Goal: Information Seeking & Learning: Learn about a topic

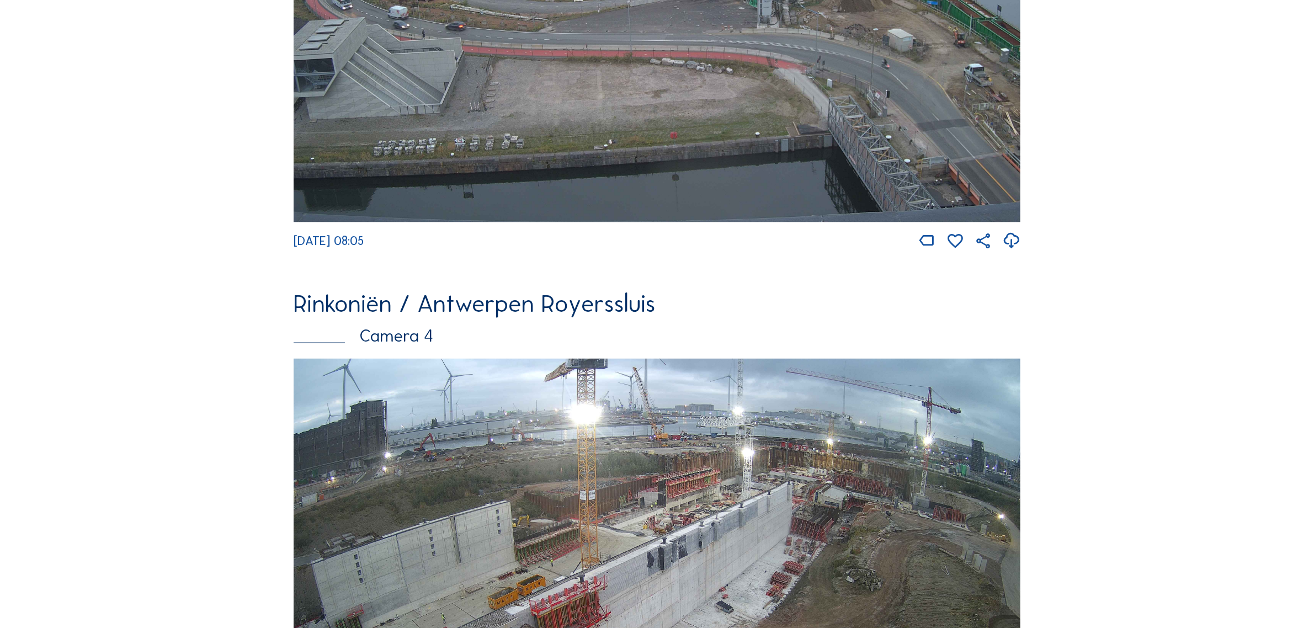
scroll to position [2345, 0]
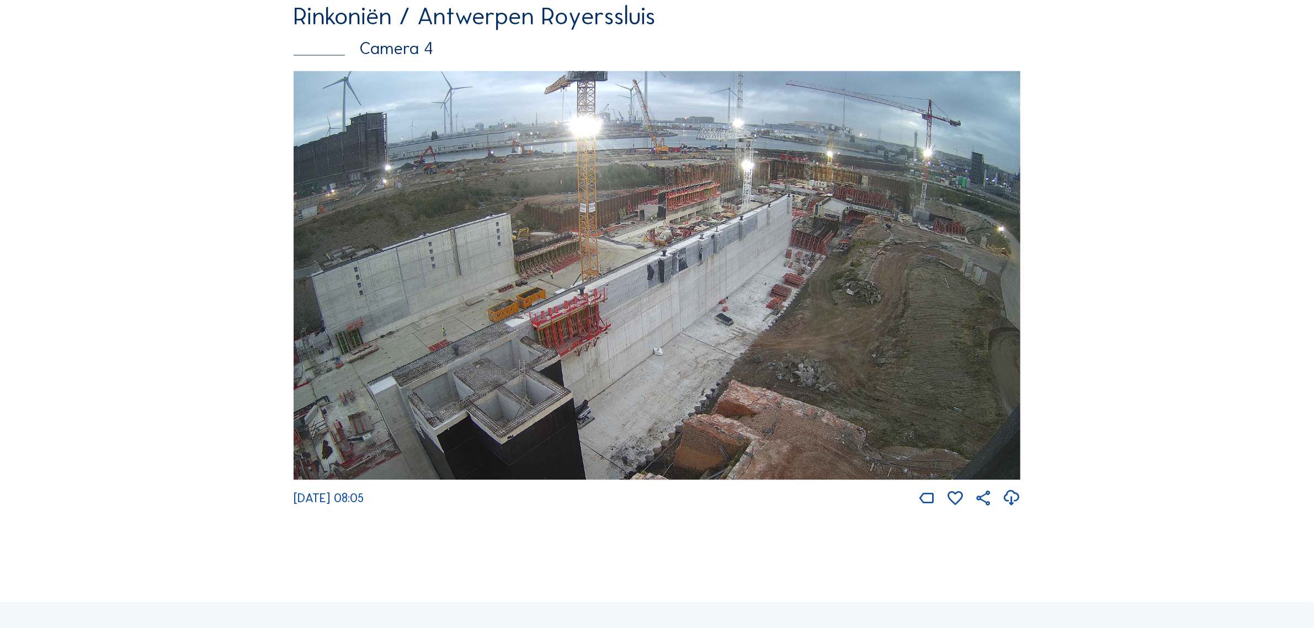
click at [822, 225] on img at bounding box center [656, 275] width 727 height 409
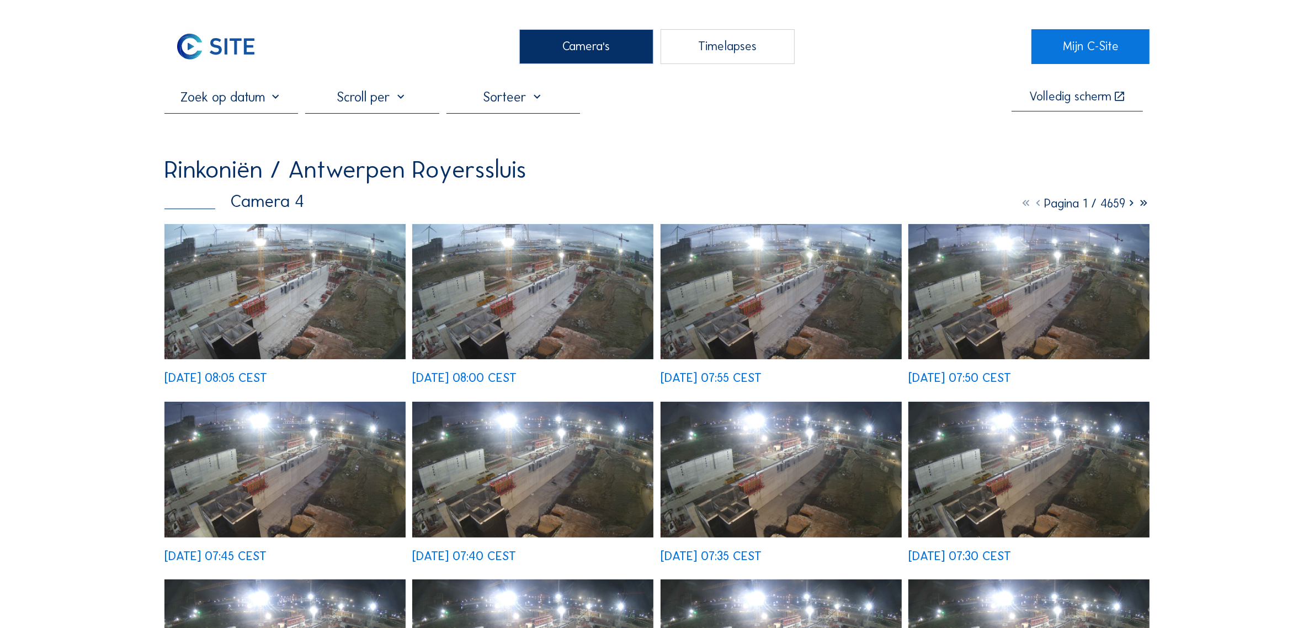
click at [338, 272] on img at bounding box center [284, 292] width 241 height 136
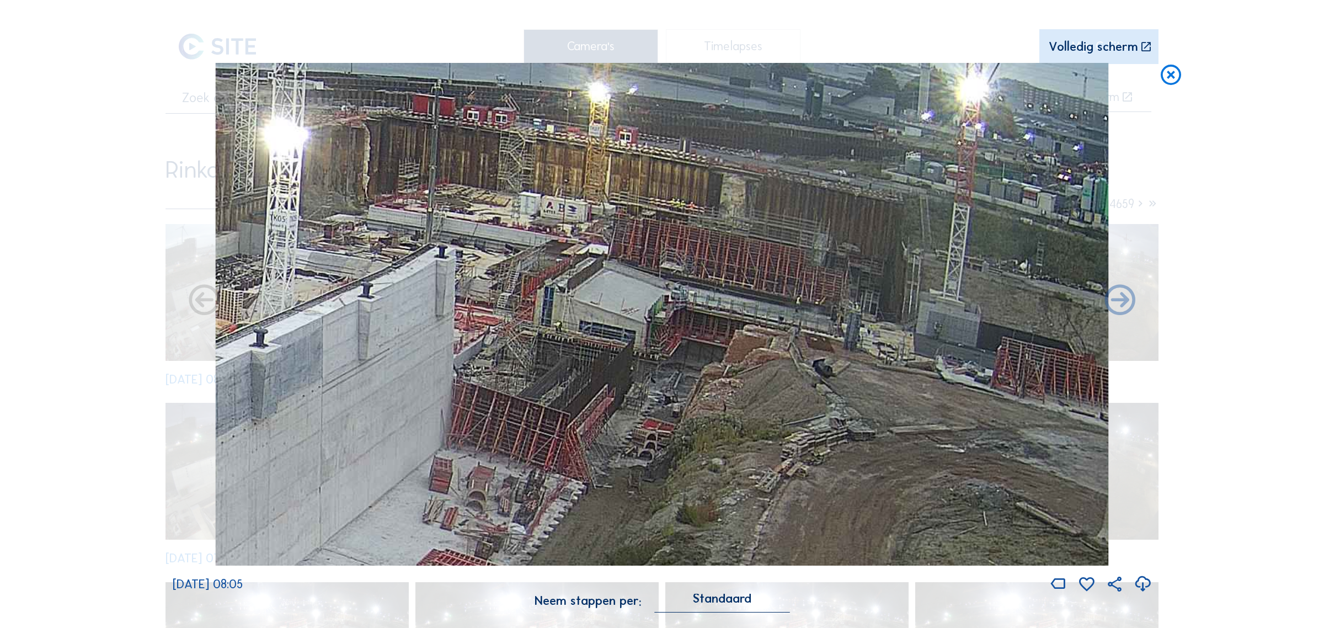
drag, startPoint x: 811, startPoint y: 234, endPoint x: 559, endPoint y: 326, distance: 268.2
click at [559, 326] on img at bounding box center [662, 314] width 893 height 502
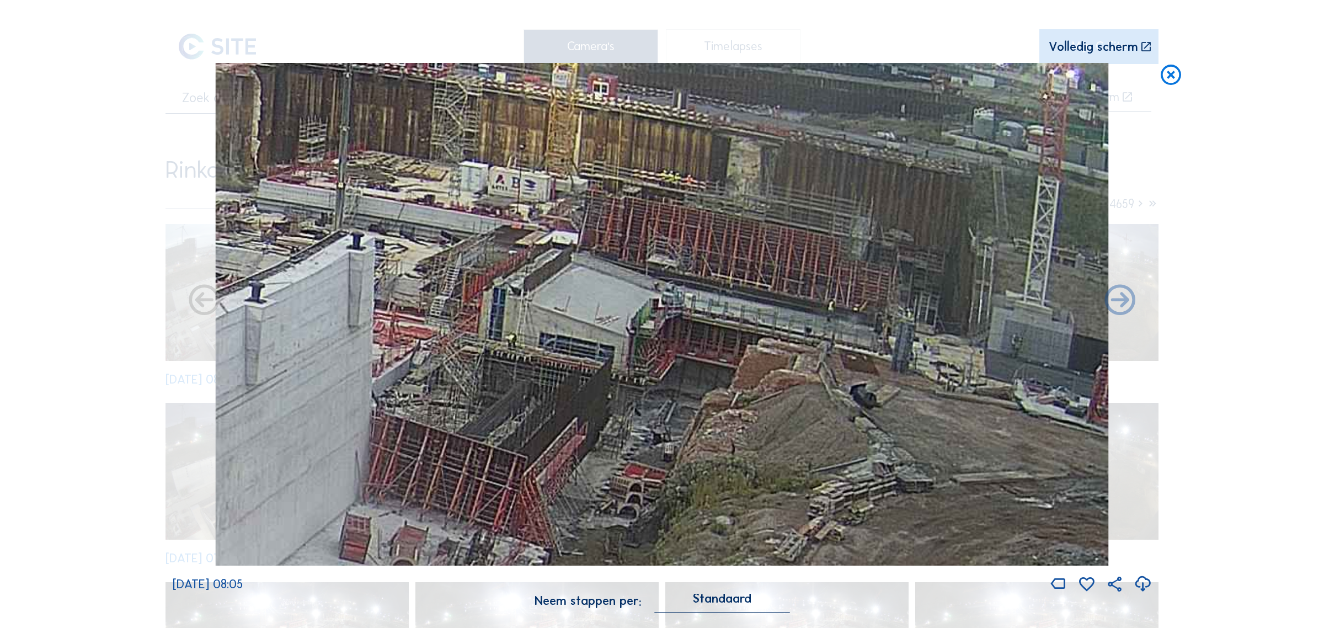
click at [1170, 78] on icon at bounding box center [1171, 75] width 24 height 25
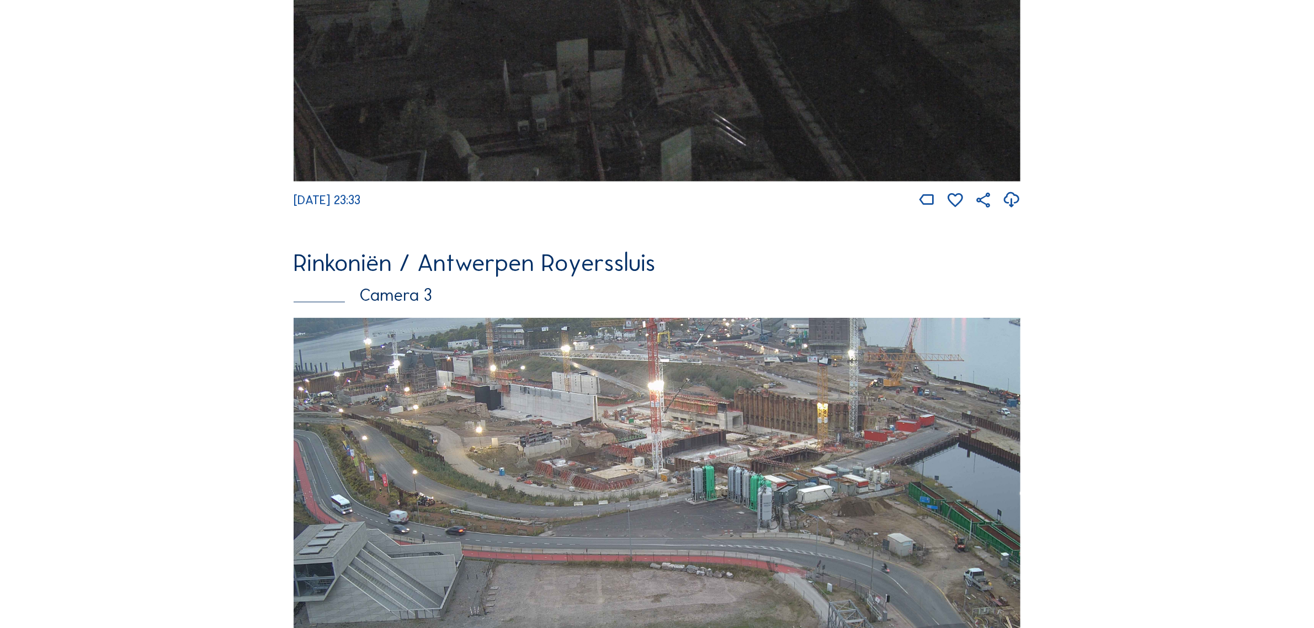
scroll to position [1566, 0]
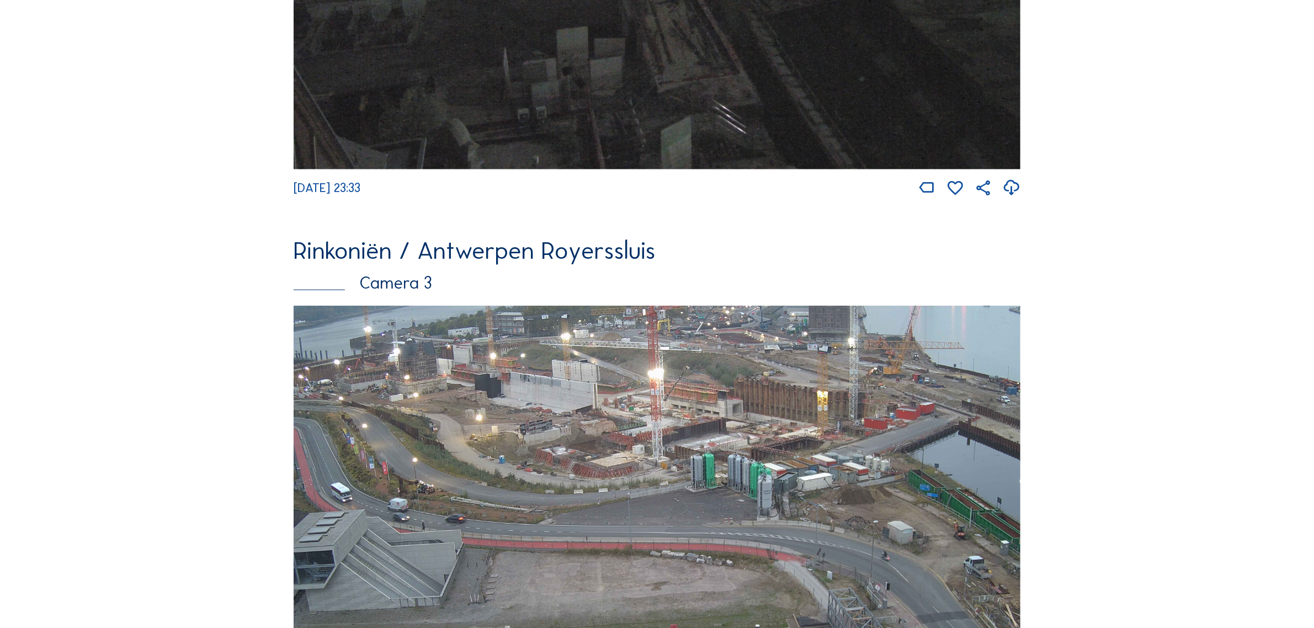
click at [633, 381] on img at bounding box center [656, 510] width 727 height 409
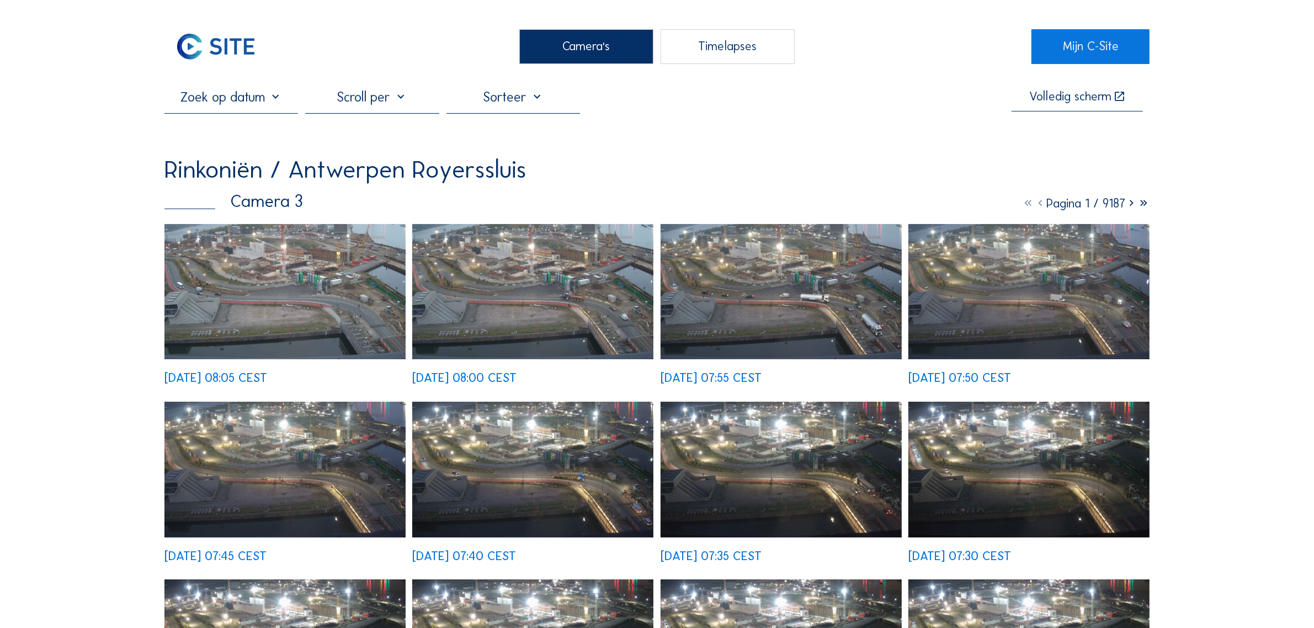
click at [284, 309] on img at bounding box center [284, 292] width 241 height 136
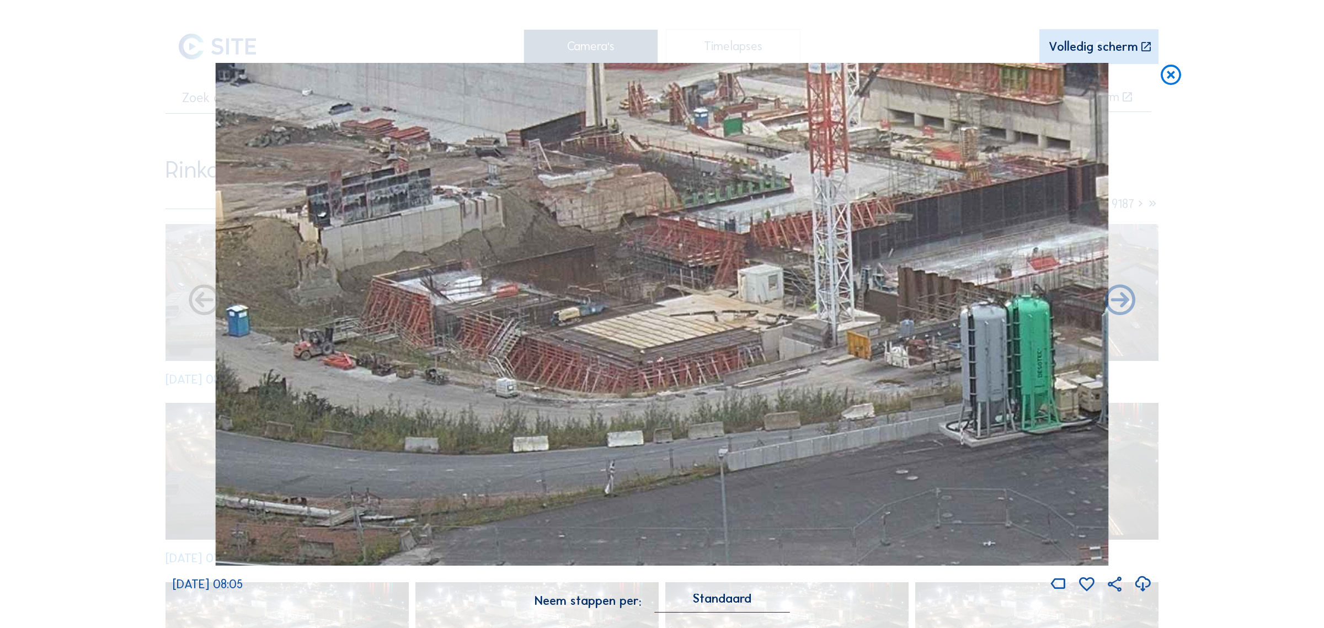
drag, startPoint x: 556, startPoint y: 291, endPoint x: 607, endPoint y: 346, distance: 75.3
click at [607, 346] on img at bounding box center [662, 314] width 893 height 502
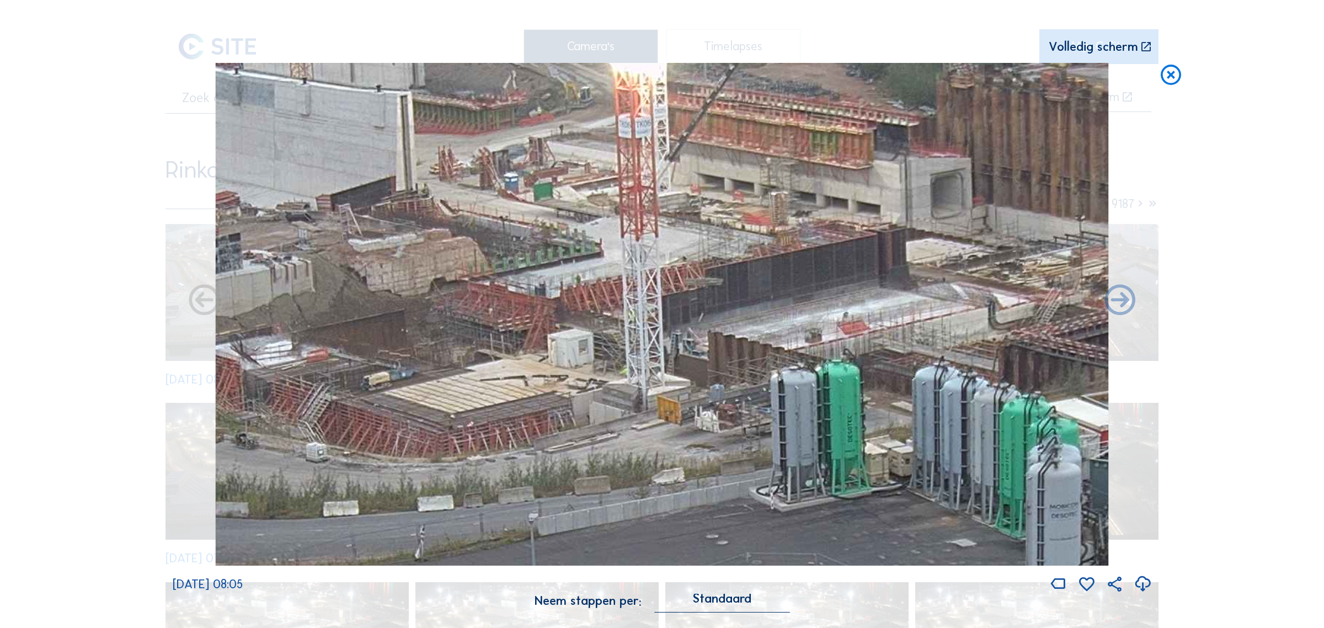
drag, startPoint x: 886, startPoint y: 266, endPoint x: 696, endPoint y: 331, distance: 200.5
click at [696, 331] on img at bounding box center [662, 314] width 893 height 502
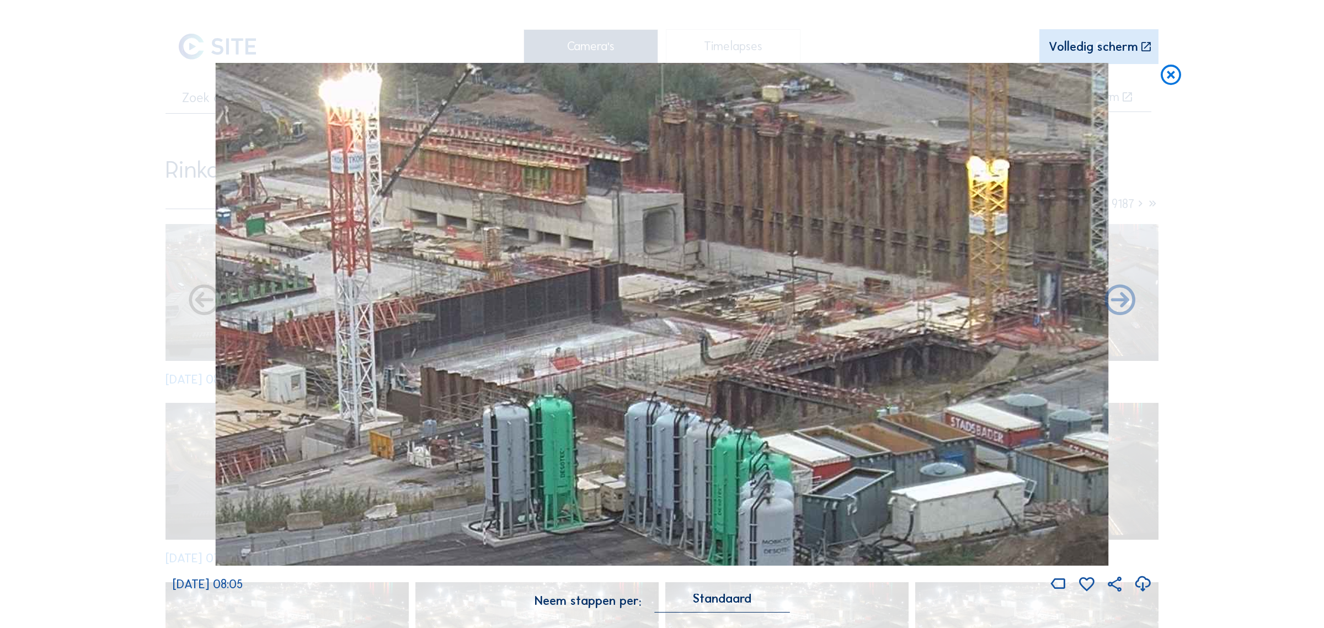
drag, startPoint x: 792, startPoint y: 303, endPoint x: 556, endPoint y: 334, distance: 238.7
click at [556, 334] on img at bounding box center [662, 314] width 893 height 502
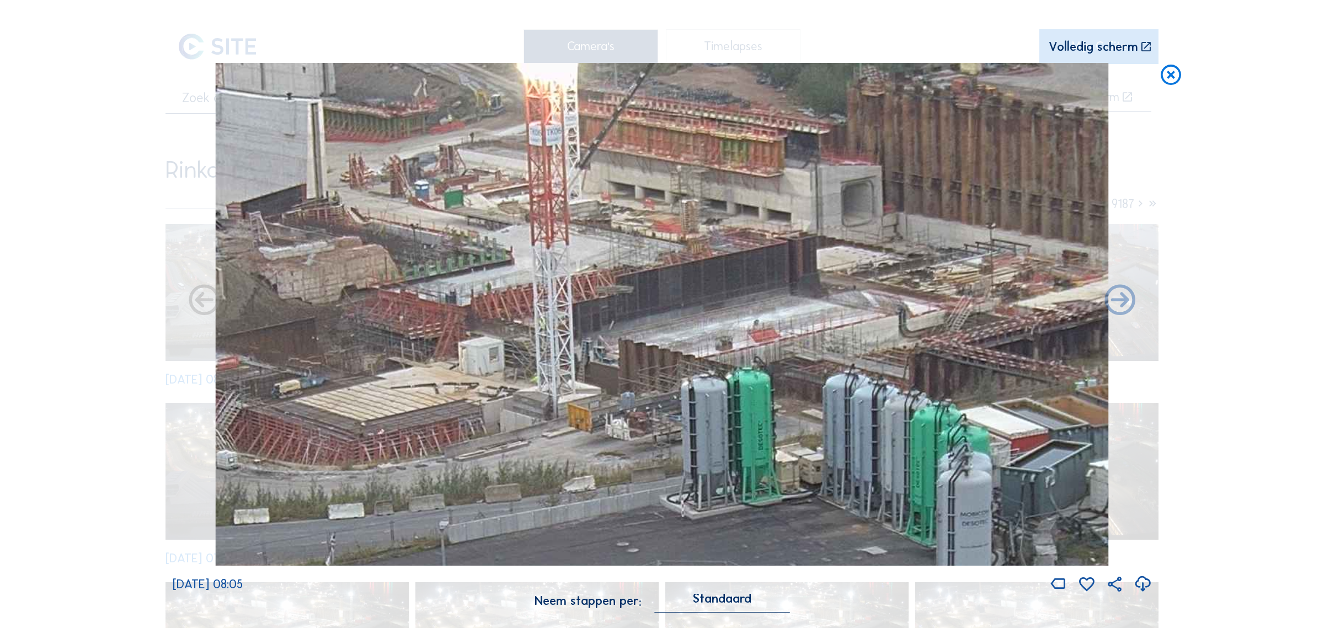
drag, startPoint x: 527, startPoint y: 296, endPoint x: 706, endPoint y: 269, distance: 181.2
click at [706, 269] on img at bounding box center [662, 314] width 893 height 502
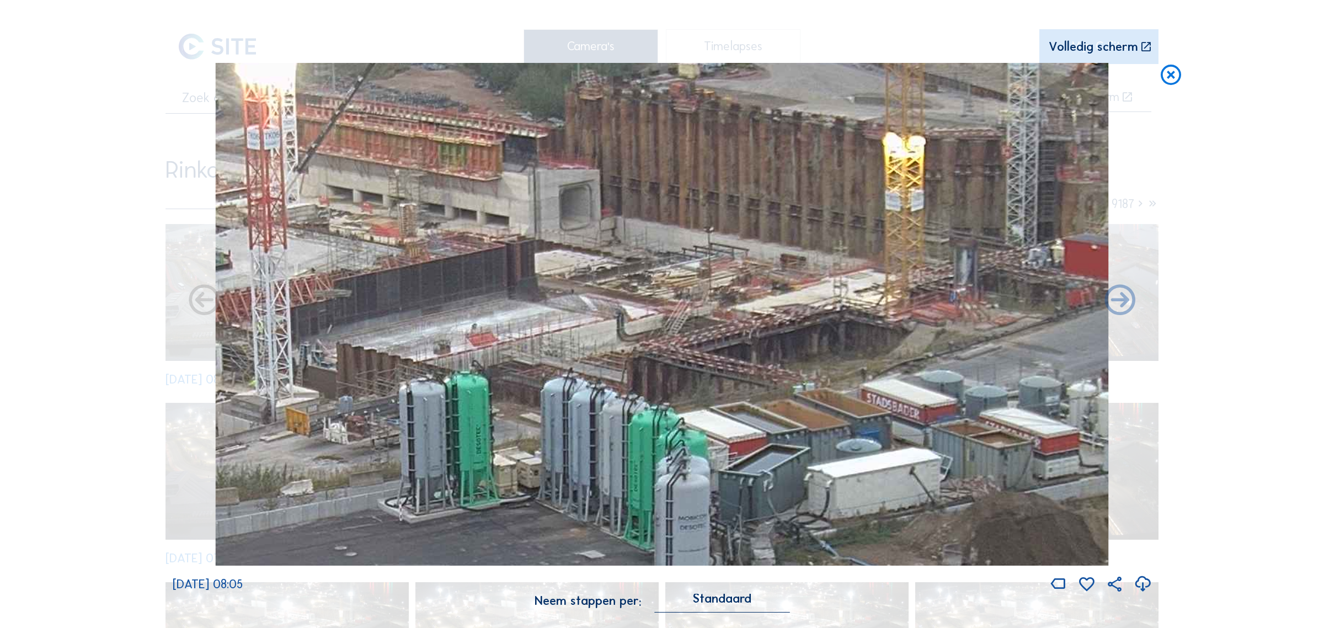
drag, startPoint x: 803, startPoint y: 226, endPoint x: 601, endPoint y: 227, distance: 201.4
click at [599, 225] on img at bounding box center [662, 314] width 893 height 502
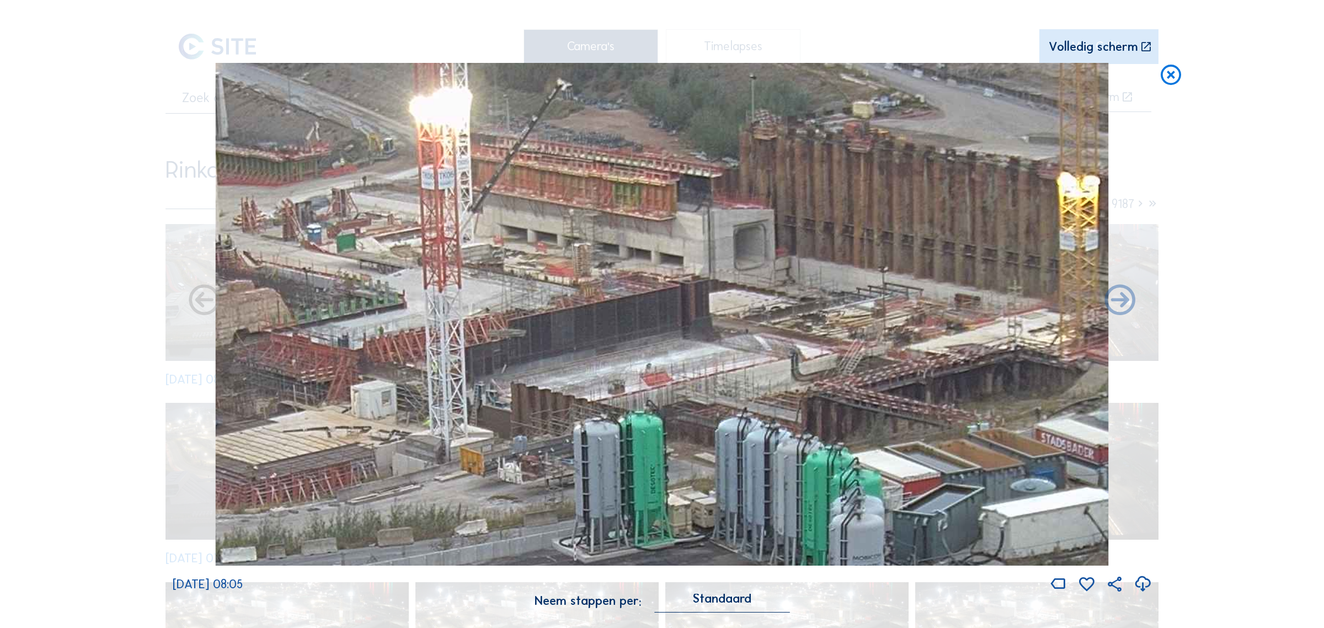
drag, startPoint x: 456, startPoint y: 381, endPoint x: 626, endPoint y: 420, distance: 174.9
click at [626, 420] on img at bounding box center [662, 314] width 893 height 502
